Goal: Information Seeking & Learning: Learn about a topic

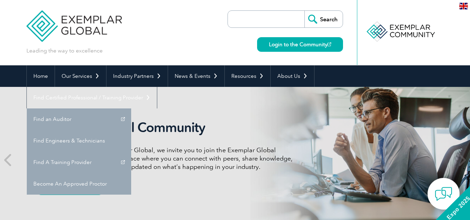
scroll to position [1286, 0]
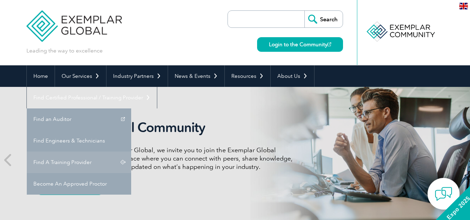
click at [131, 152] on link "Find A Training Provider" at bounding box center [79, 163] width 104 height 22
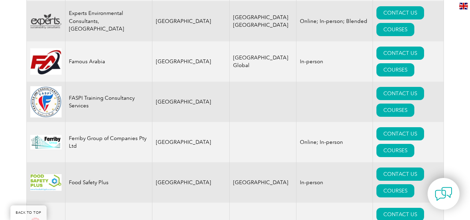
scroll to position [1286, 0]
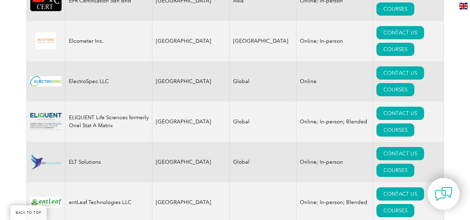
drag, startPoint x: 472, startPoint y: 8, endPoint x: 474, endPoint y: 94, distance: 86.3
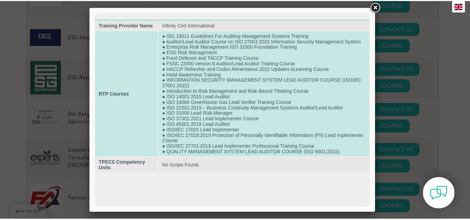
scroll to position [3795, 0]
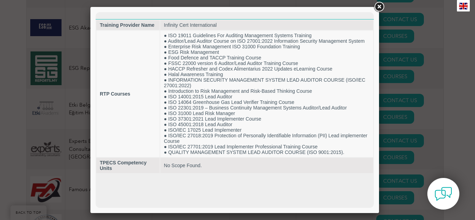
click at [381, 6] on link at bounding box center [379, 7] width 13 height 13
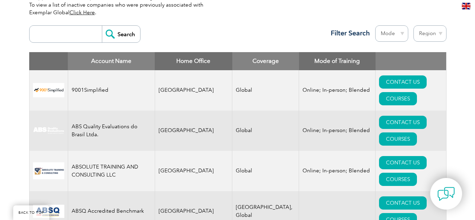
scroll to position [269, 0]
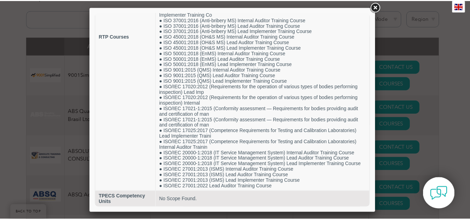
scroll to position [0, 0]
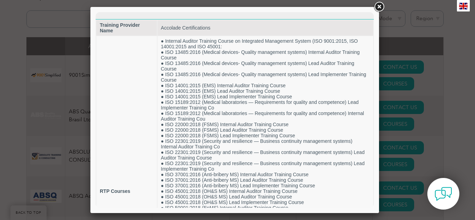
click at [380, 7] on link at bounding box center [379, 7] width 13 height 13
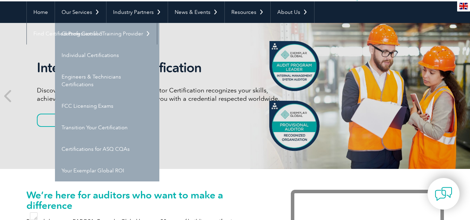
scroll to position [57, 0]
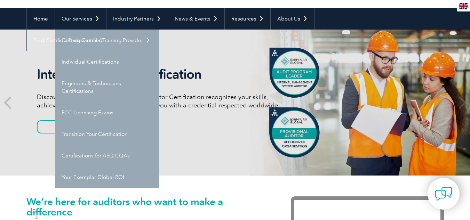
click at [112, 154] on link "Certifications for ASQ CQAs" at bounding box center [107, 156] width 104 height 22
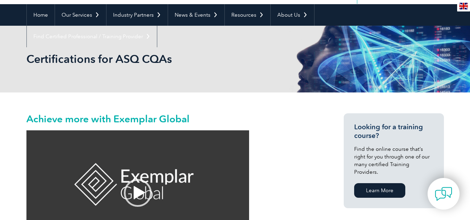
scroll to position [42, 0]
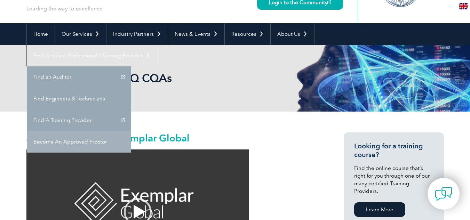
click at [131, 131] on link "Become An Approved Proctor" at bounding box center [79, 142] width 104 height 22
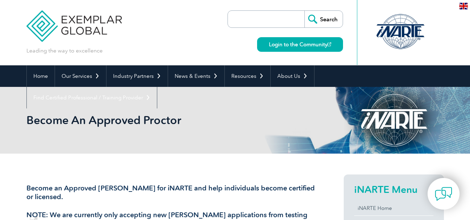
scroll to position [1286, 0]
click at [157, 87] on link "Find Certified Professional / Training Provider" at bounding box center [92, 98] width 130 height 22
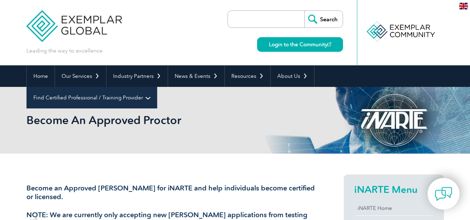
click at [157, 87] on link "Find Certified Professional / Training Provider" at bounding box center [92, 98] width 130 height 22
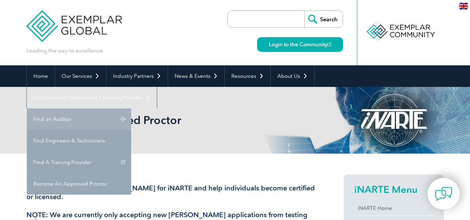
click at [131, 109] on link "Find an Auditor" at bounding box center [79, 120] width 104 height 22
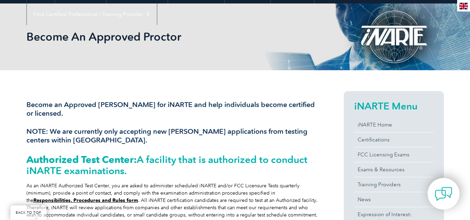
scroll to position [0, 0]
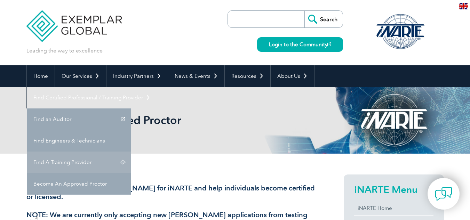
click at [131, 152] on link "Find A Training Provider" at bounding box center [79, 163] width 104 height 22
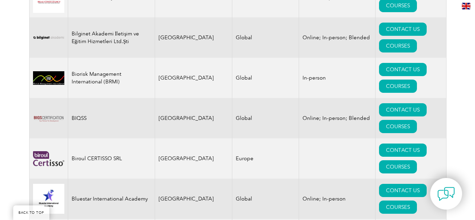
scroll to position [1558, 0]
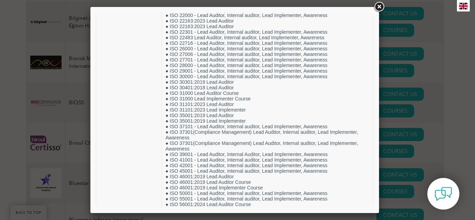
scroll to position [1175, 0]
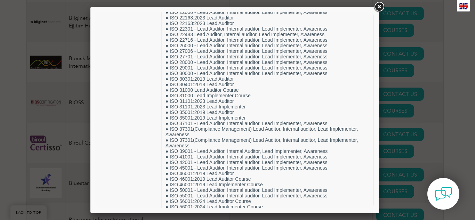
drag, startPoint x: 371, startPoint y: 144, endPoint x: 471, endPoint y: 167, distance: 102.4
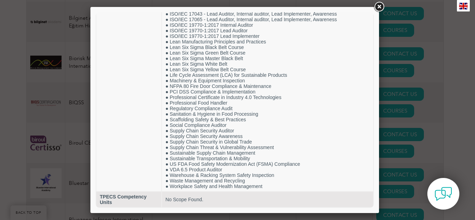
scroll to position [31, 0]
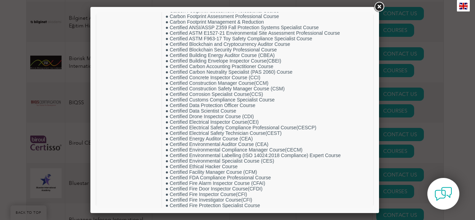
drag, startPoint x: 370, startPoint y: 181, endPoint x: 471, endPoint y: 37, distance: 176.0
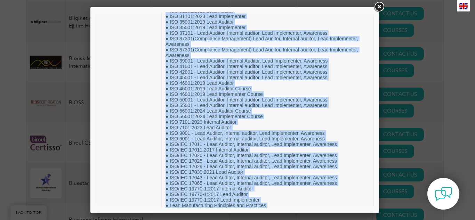
scroll to position [1435, 0]
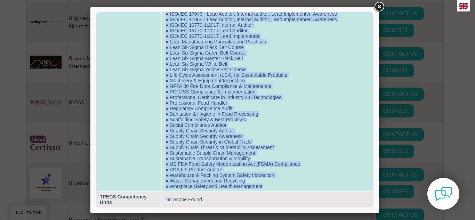
drag, startPoint x: 165, startPoint y: 24, endPoint x: 280, endPoint y: 188, distance: 200.2
copy tbody "CDG TRAINING PRIVATE LIMITED RTP Courses ● Advanced HAZMAT Compliance Expert Co…"
